Goal: Information Seeking & Learning: Learn about a topic

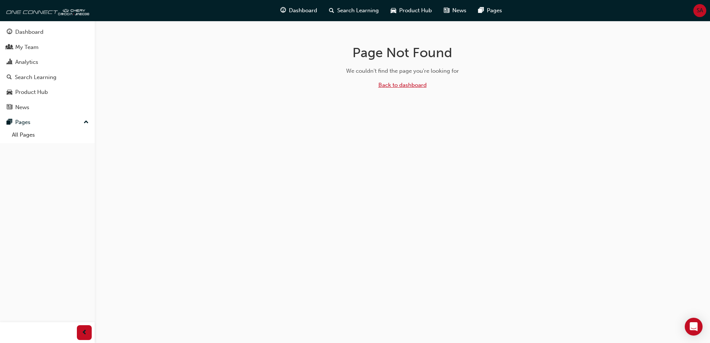
click at [398, 85] on link "Back to dashboard" at bounding box center [402, 85] width 48 height 7
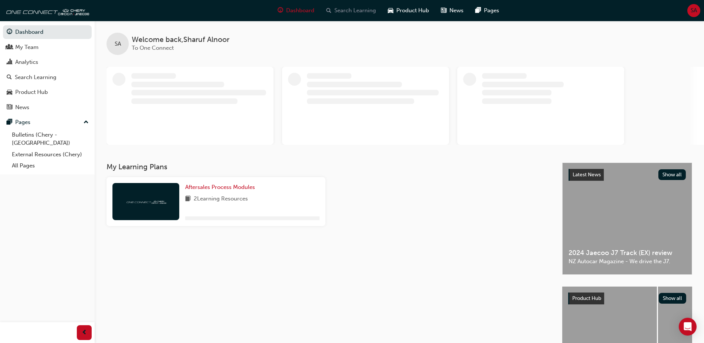
click at [349, 10] on span "Search Learning" at bounding box center [356, 10] width 42 height 9
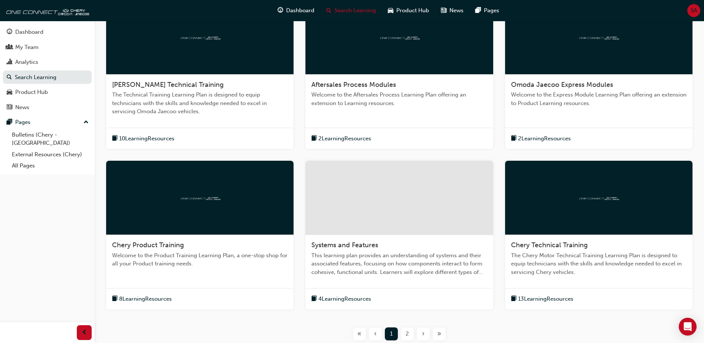
scroll to position [186, 0]
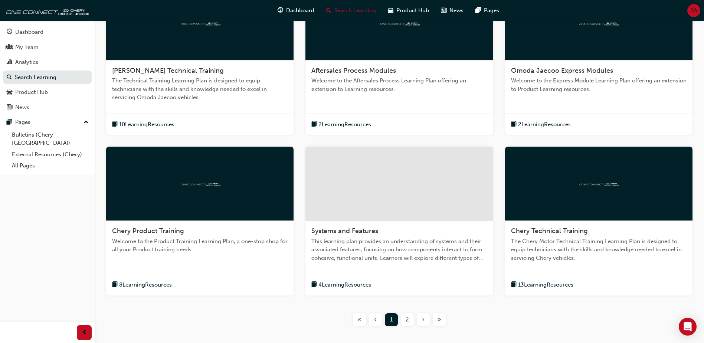
click at [572, 188] on div at bounding box center [599, 184] width 188 height 74
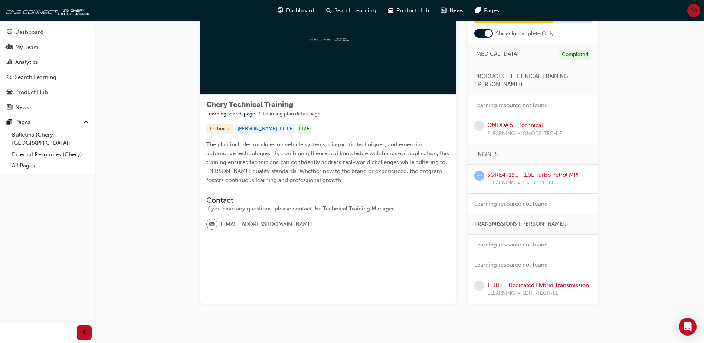
scroll to position [71, 0]
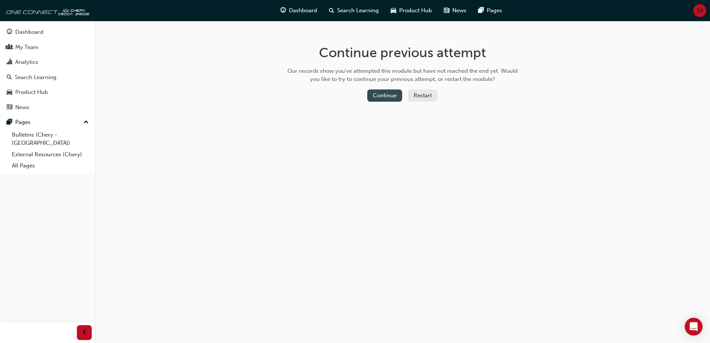
click at [387, 101] on button "Continue" at bounding box center [384, 95] width 35 height 12
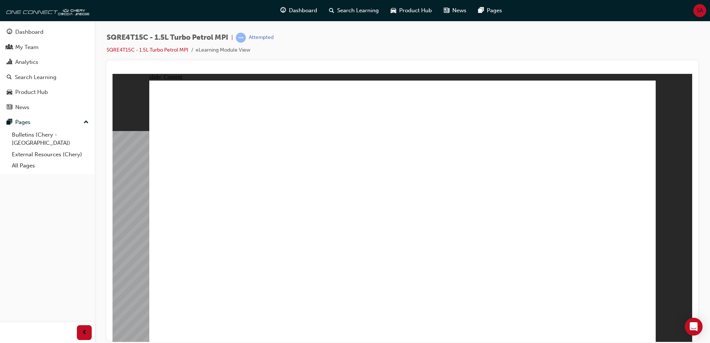
drag, startPoint x: 395, startPoint y: 239, endPoint x: 414, endPoint y: 260, distance: 27.9
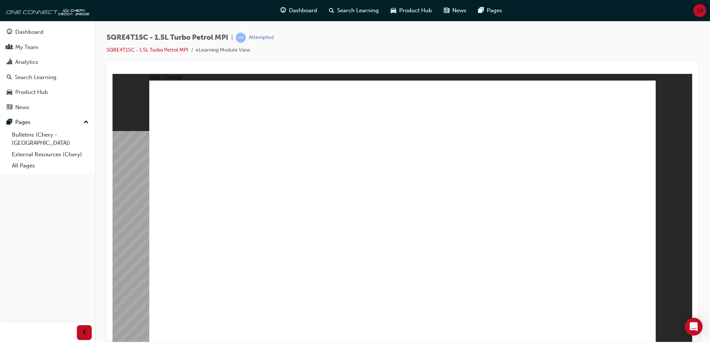
drag, startPoint x: 338, startPoint y: 314, endPoint x: 333, endPoint y: 314, distance: 4.5
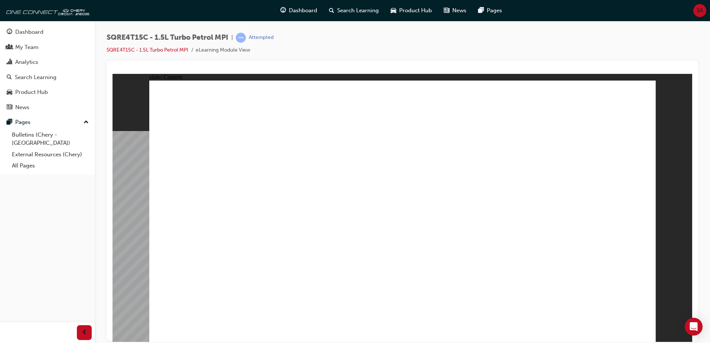
drag, startPoint x: 142, startPoint y: 136, endPoint x: 192, endPoint y: 147, distance: 50.5
click at [144, 136] on div "slide: Content Rectangle 1 Rectangle 1 ENGINE SPECIFICATION (SQRE4T15C) close.p…" at bounding box center [403, 208] width 580 height 268
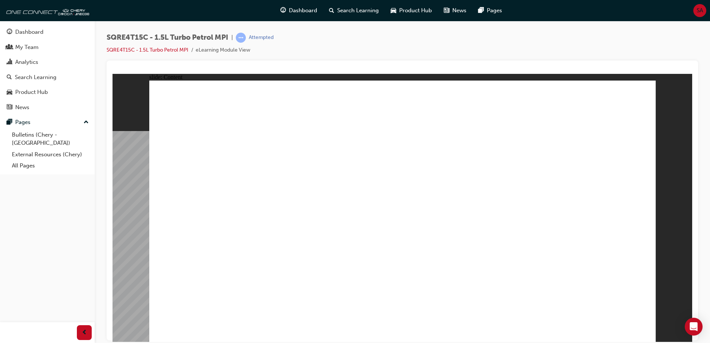
drag, startPoint x: 635, startPoint y: 331, endPoint x: 638, endPoint y: 329, distance: 4.0
